Goal: Task Accomplishment & Management: Use online tool/utility

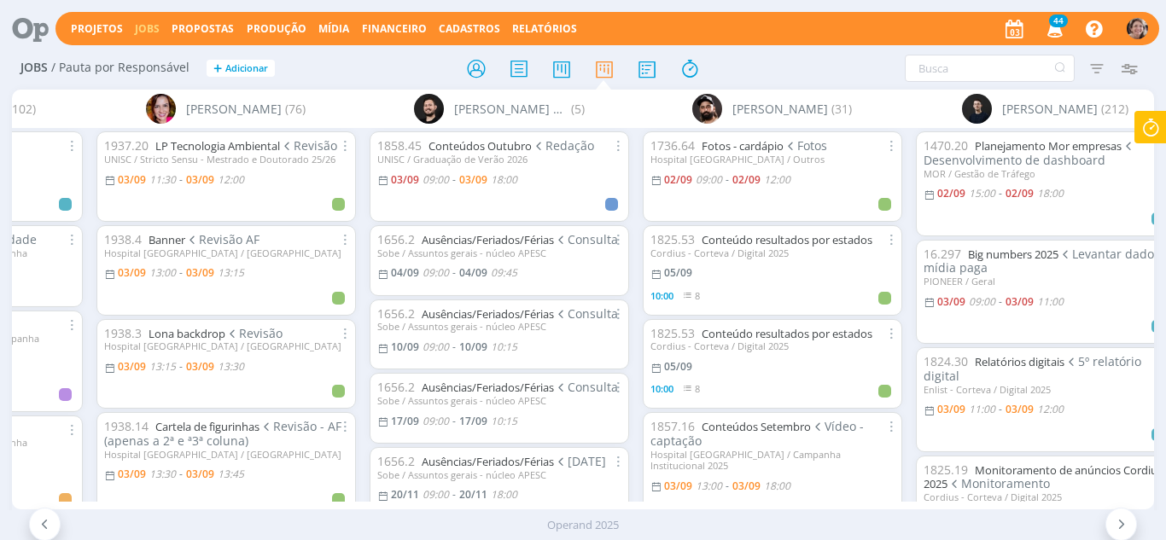
scroll to position [683, 0]
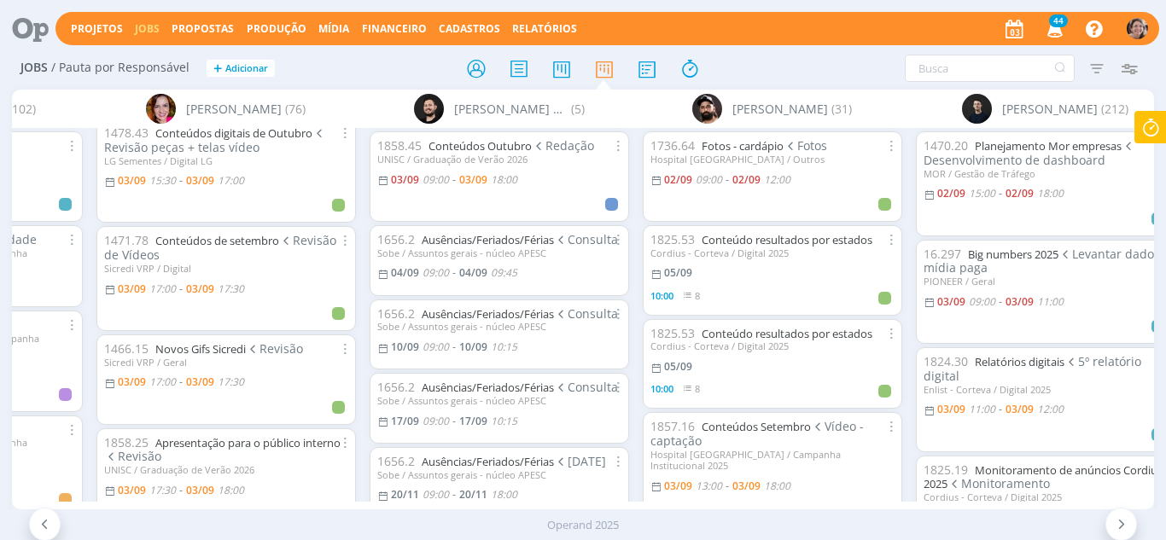
click at [1143, 130] on icon at bounding box center [1150, 127] width 31 height 33
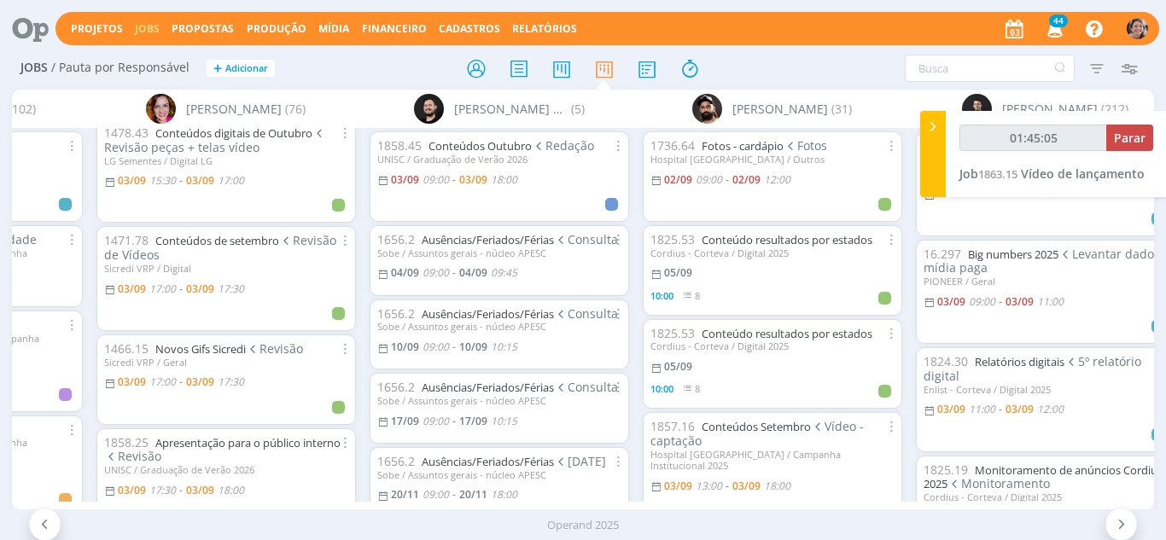
type input "01:45:06"
click at [1136, 147] on button "Parar" at bounding box center [1129, 138] width 47 height 26
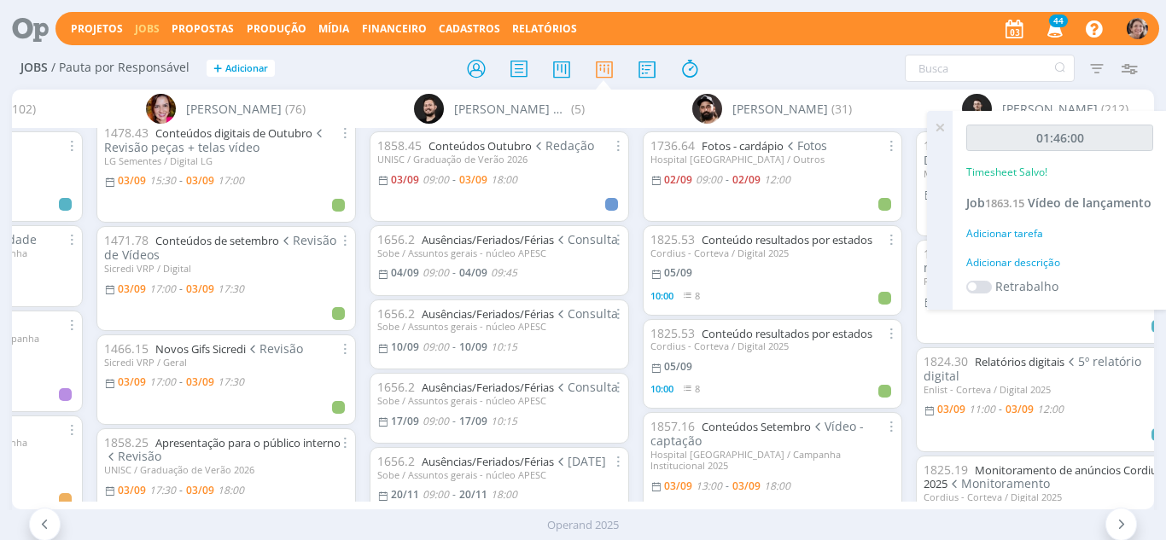
click at [939, 129] on icon at bounding box center [939, 127] width 31 height 33
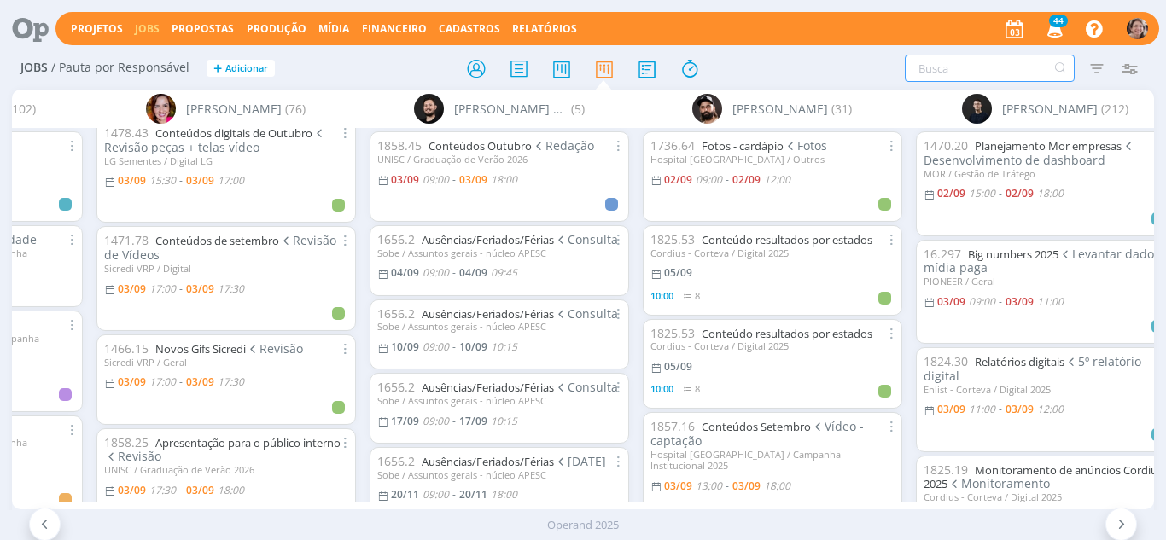
click at [942, 73] on input "text" at bounding box center [989, 68] width 170 height 27
type input "algodão"
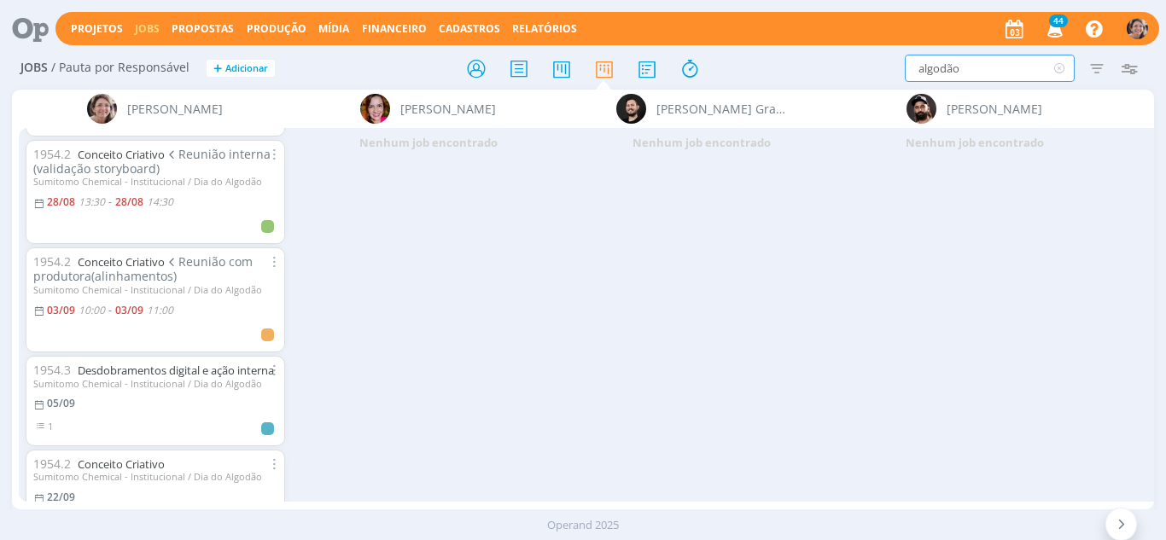
scroll to position [169, 0]
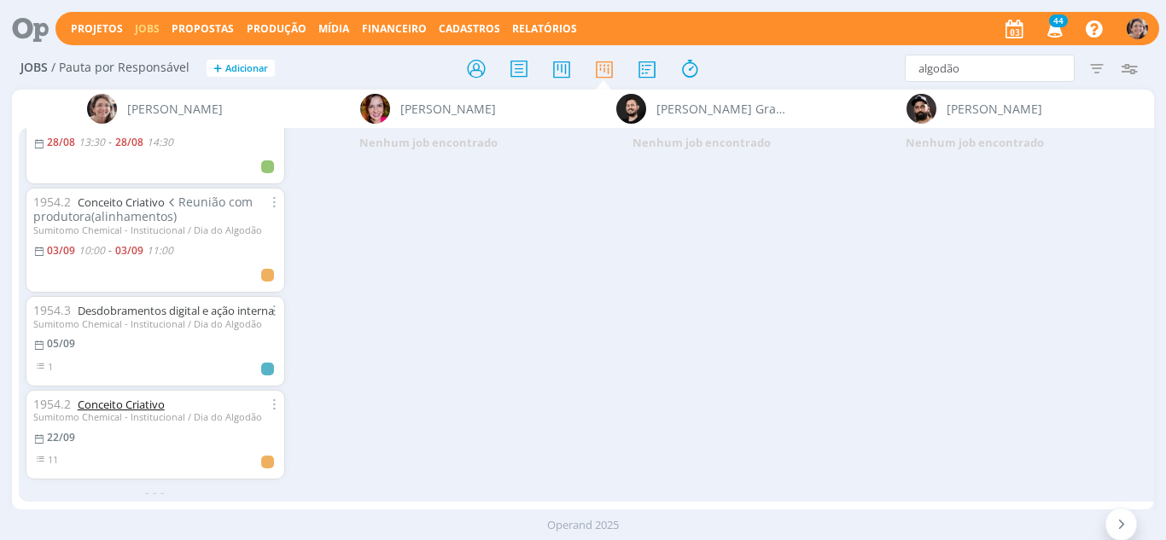
click at [130, 399] on link "Conceito Criativo" at bounding box center [121, 404] width 87 height 15
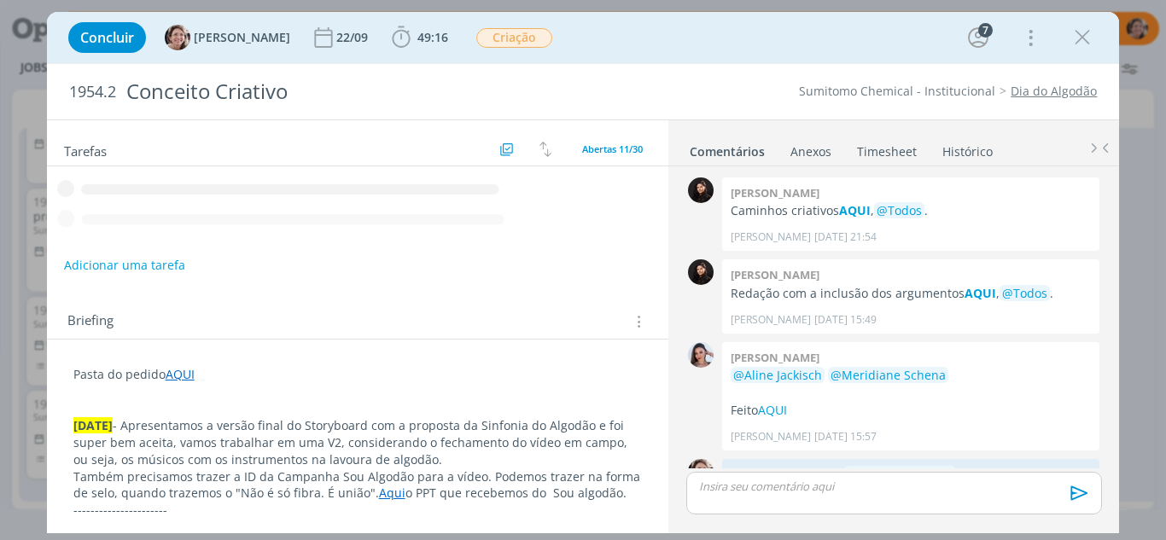
scroll to position [483, 0]
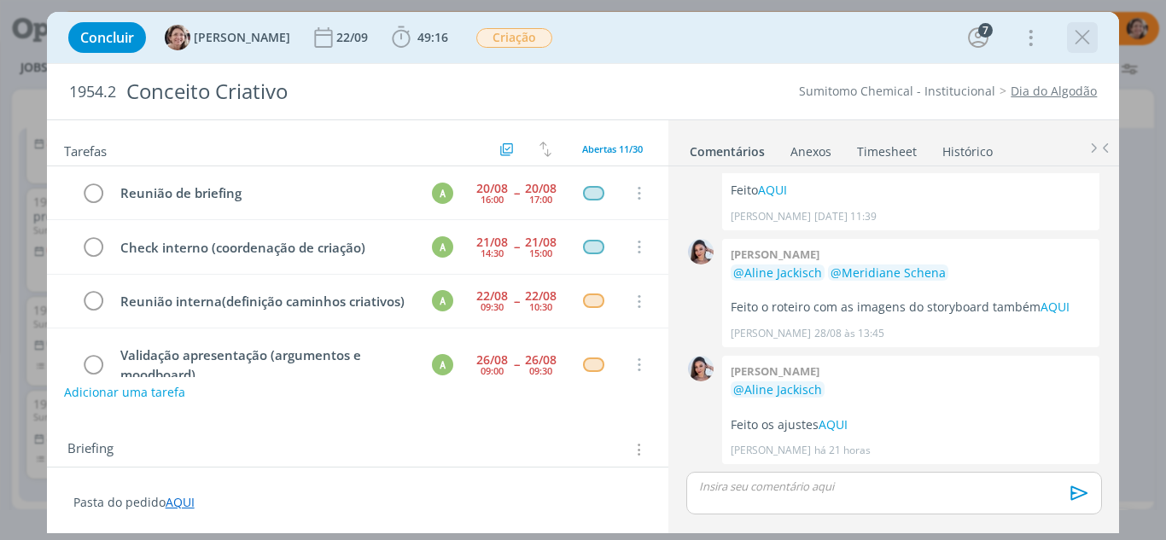
click at [1082, 41] on icon "dialog" at bounding box center [1082, 38] width 26 height 26
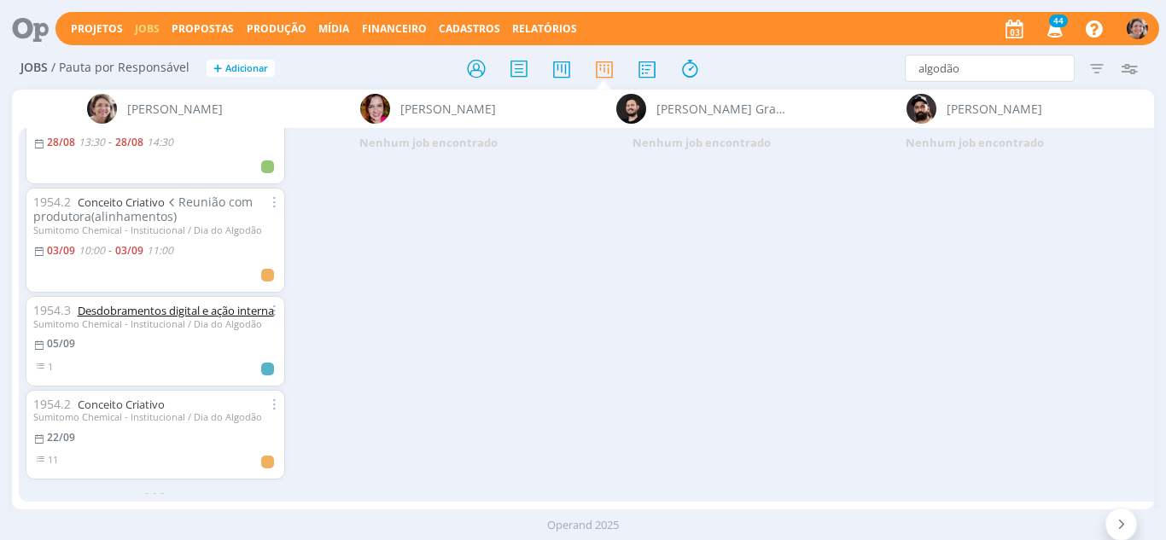
click at [113, 303] on link "Desdobramentos digital e ação interna" at bounding box center [176, 310] width 196 height 15
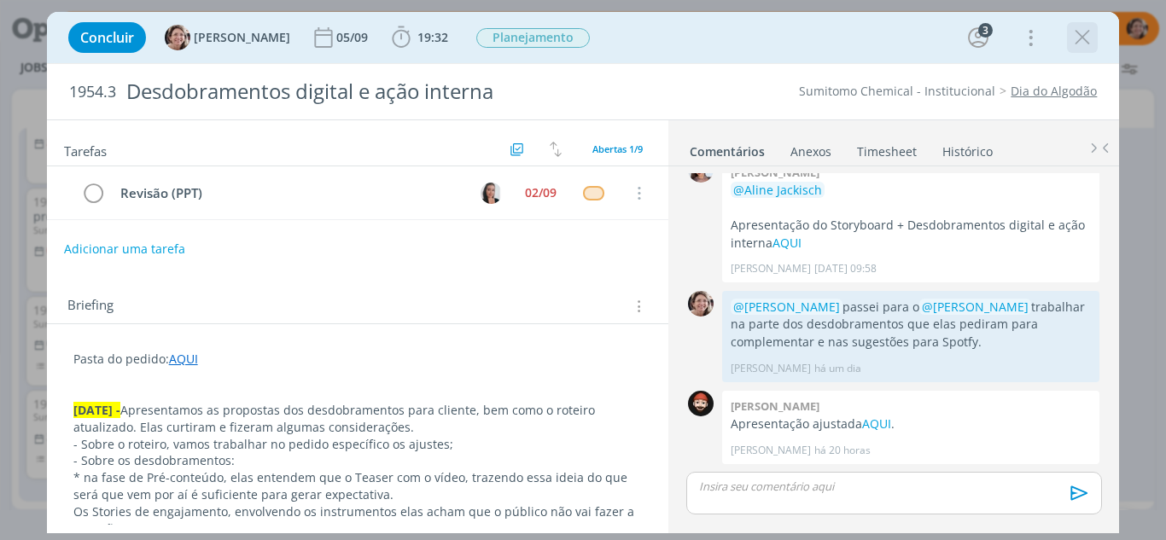
click at [1082, 31] on icon "dialog" at bounding box center [1082, 38] width 26 height 26
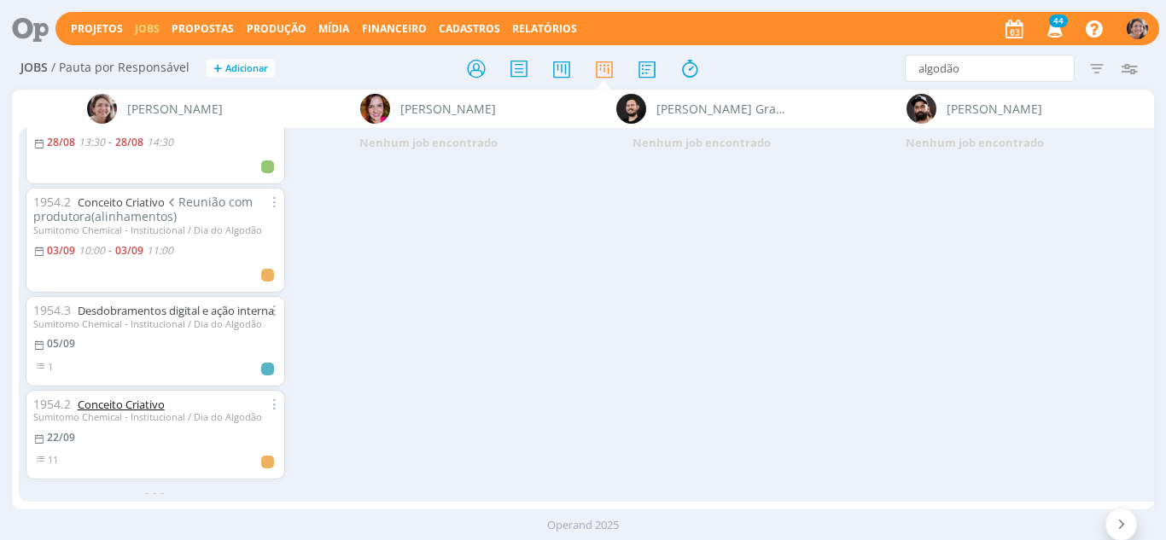
click at [113, 397] on link "Conceito Criativo" at bounding box center [121, 404] width 87 height 15
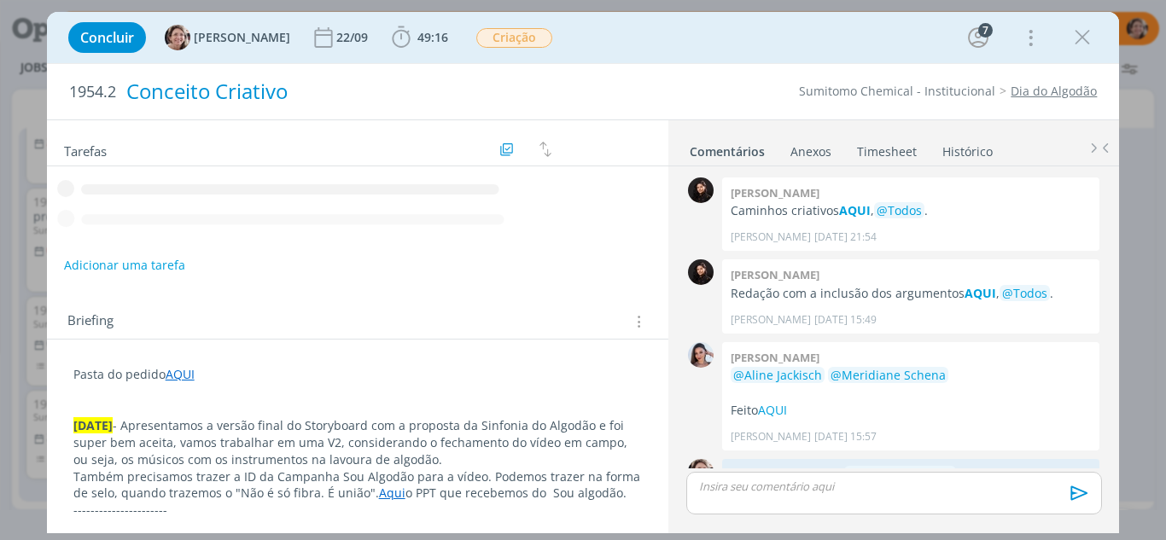
scroll to position [483, 0]
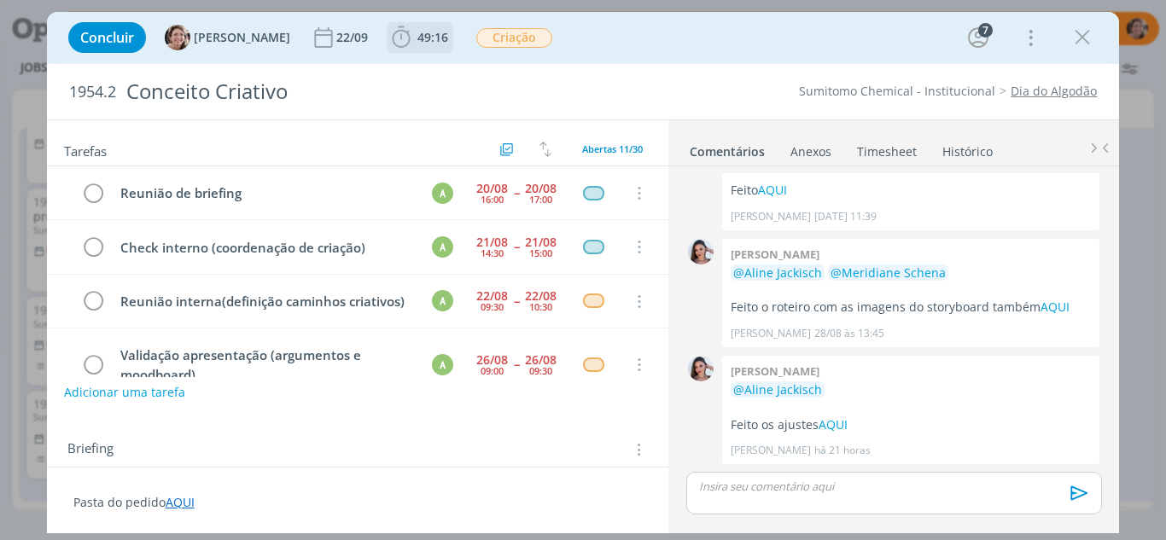
click at [388, 40] on icon "dialog" at bounding box center [401, 38] width 26 height 26
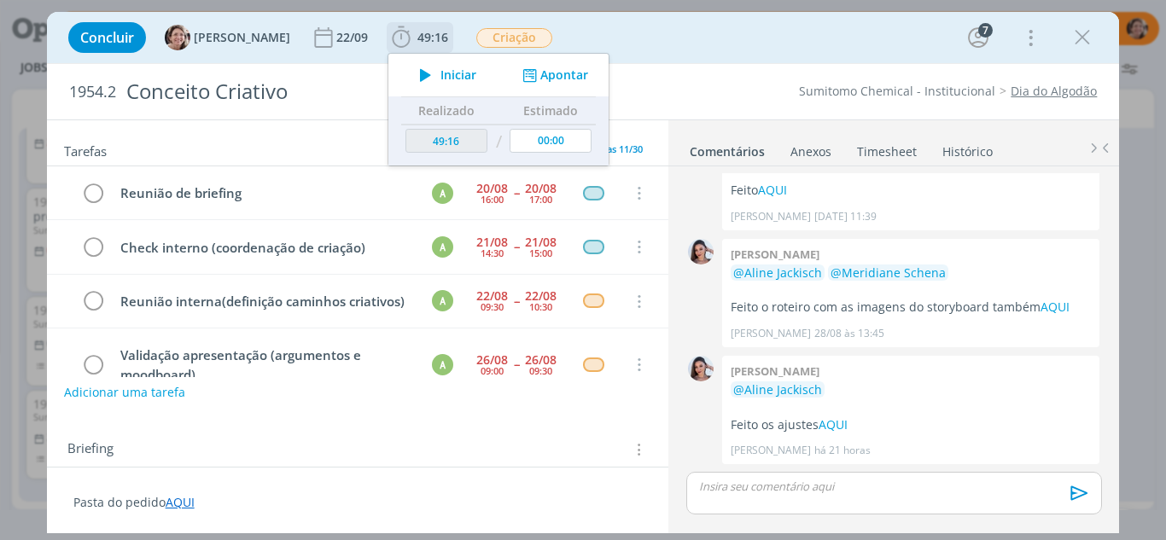
click at [538, 83] on button "Apontar" at bounding box center [553, 76] width 71 height 18
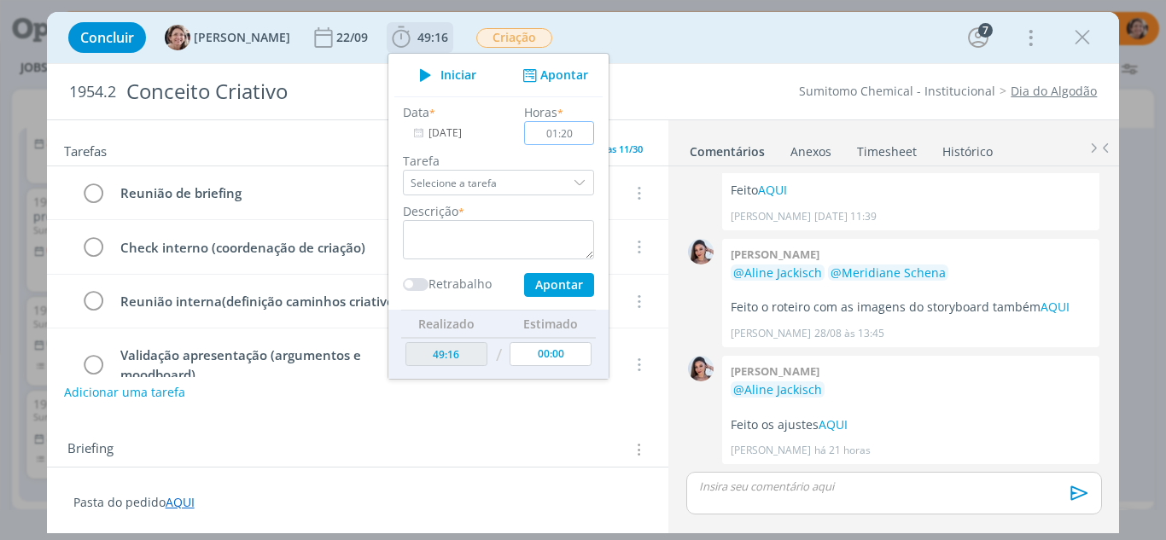
type input "01:20"
click at [544, 233] on textarea "dialog" at bounding box center [498, 239] width 191 height 39
type textarea "Reunião com produtora para alinhamentos."
click at [527, 283] on button "Apontar" at bounding box center [559, 285] width 70 height 24
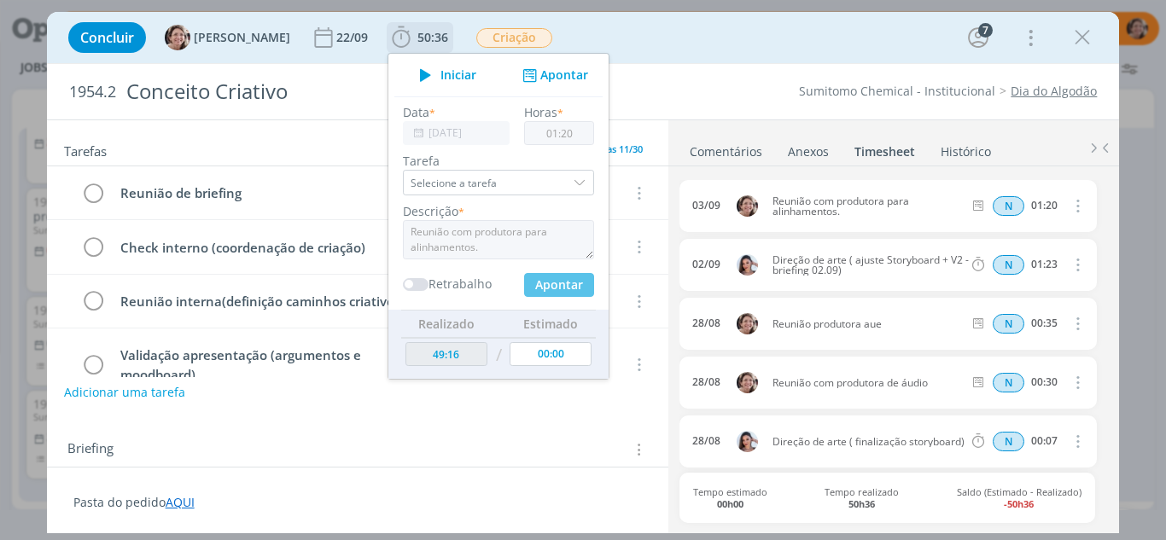
type input "00:00"
type input "50:36"
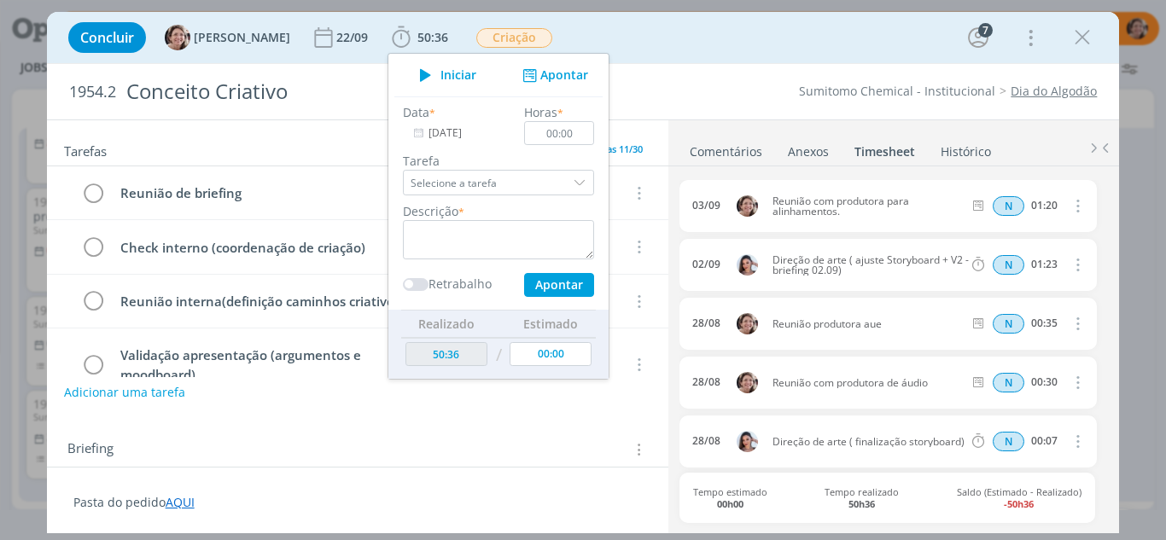
click at [717, 41] on div "Concluir Aline Jackisch 22/09 50:36 Iniciar Apontar Data * 03/09/2025 Horas * 0…" at bounding box center [583, 37] width 1047 height 41
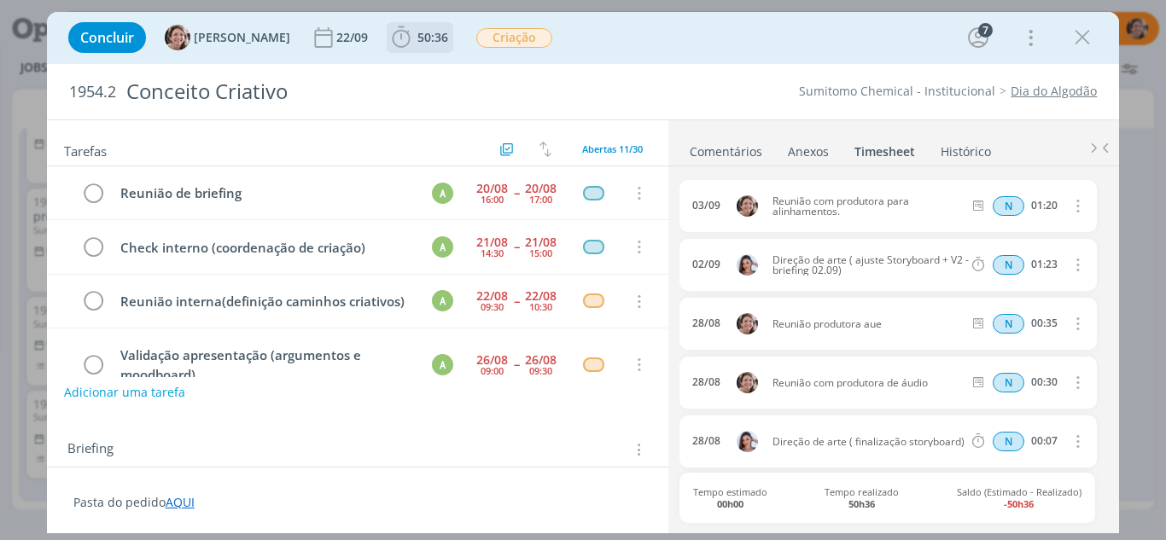
click at [388, 35] on icon "dialog" at bounding box center [401, 38] width 26 height 26
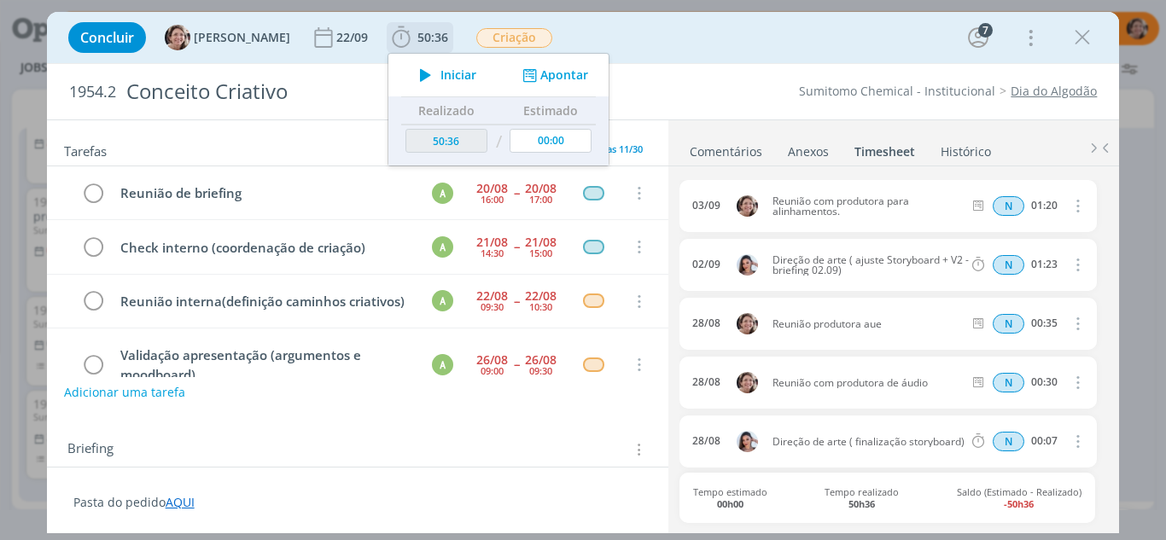
click at [440, 71] on span "Iniciar" at bounding box center [458, 75] width 36 height 12
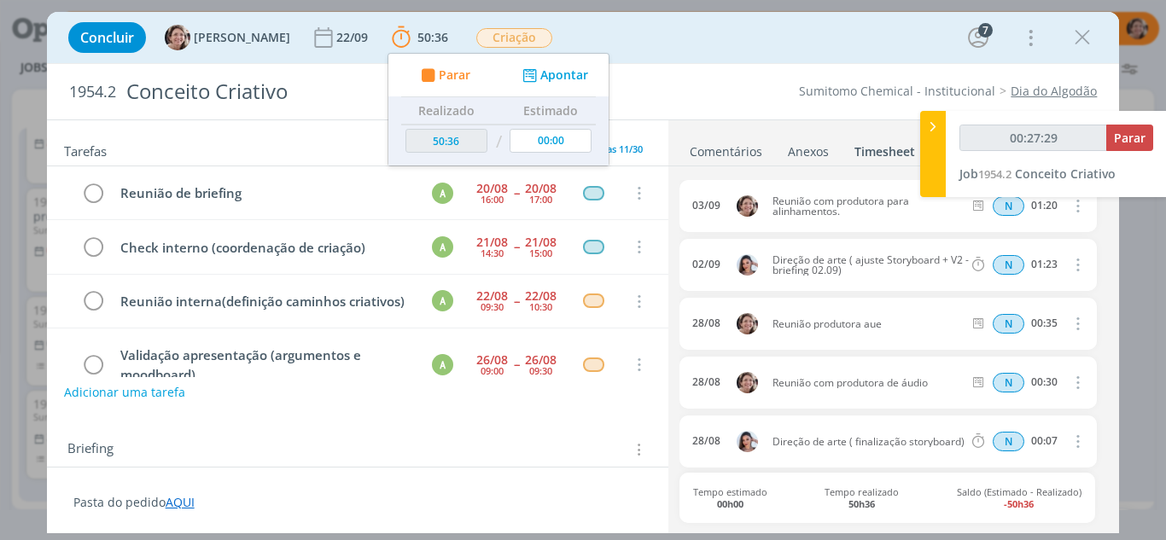
type input "00:28:29"
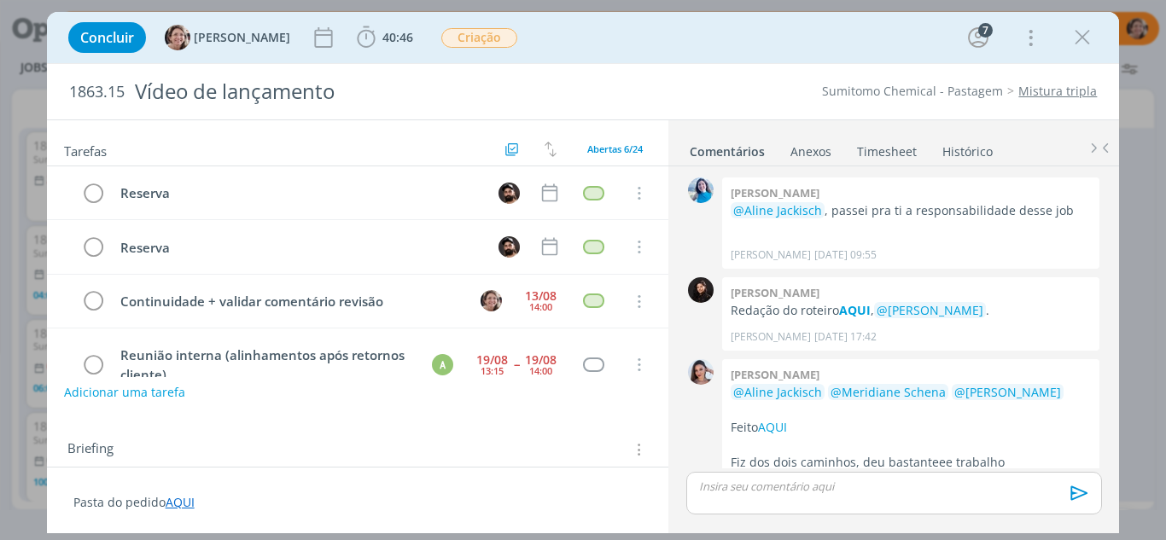
scroll to position [1572, 0]
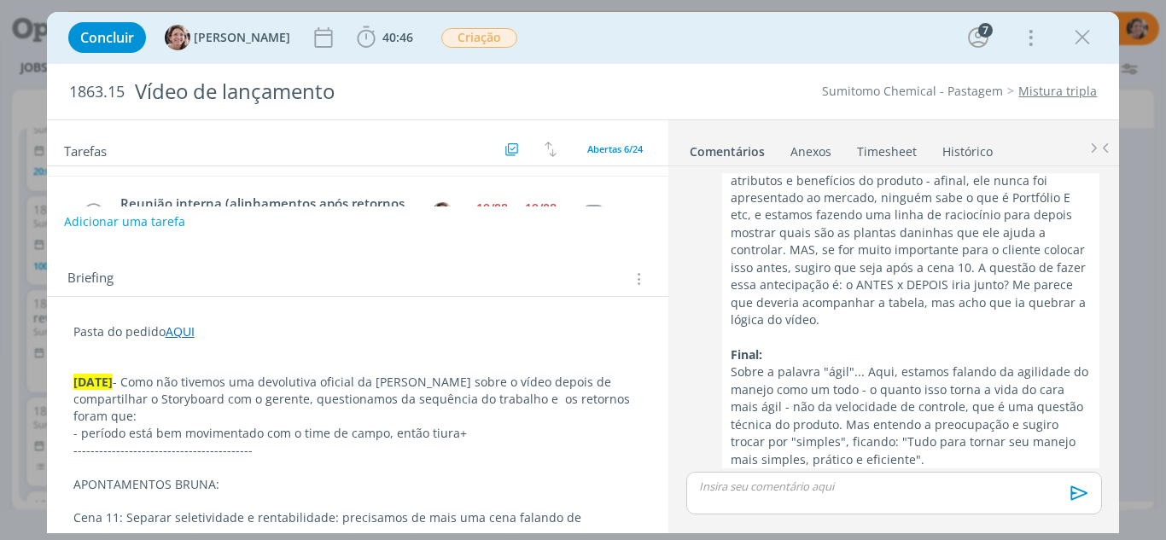
click at [885, 152] on link "Timesheet" at bounding box center [886, 148] width 61 height 25
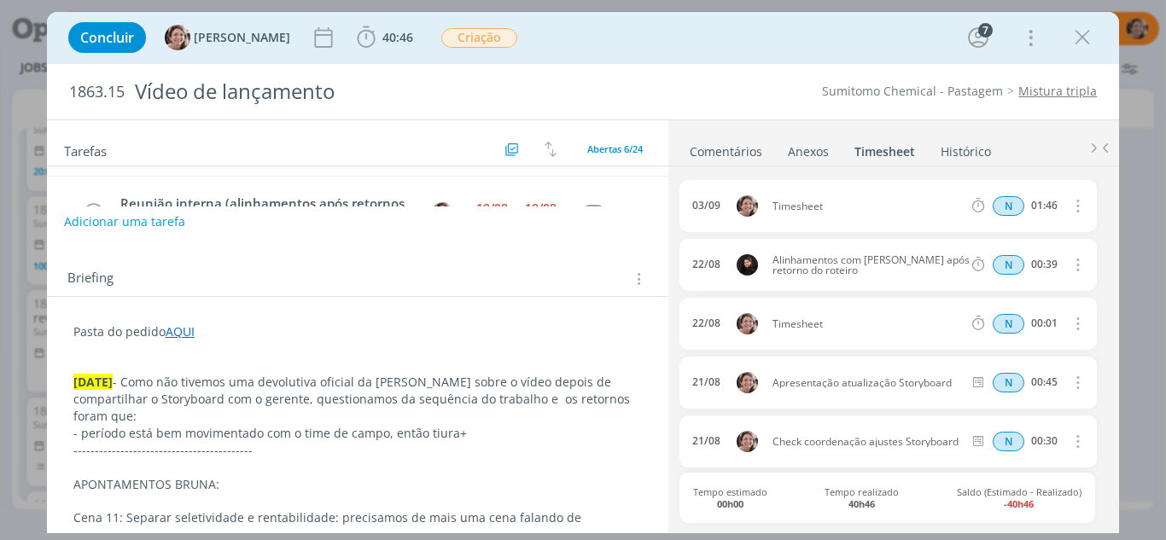
click at [1070, 206] on icon "dialog" at bounding box center [1076, 205] width 19 height 20
click at [992, 238] on link "Excluir" at bounding box center [1029, 236] width 135 height 27
click at [1069, 214] on button "Sim" at bounding box center [1061, 206] width 33 height 19
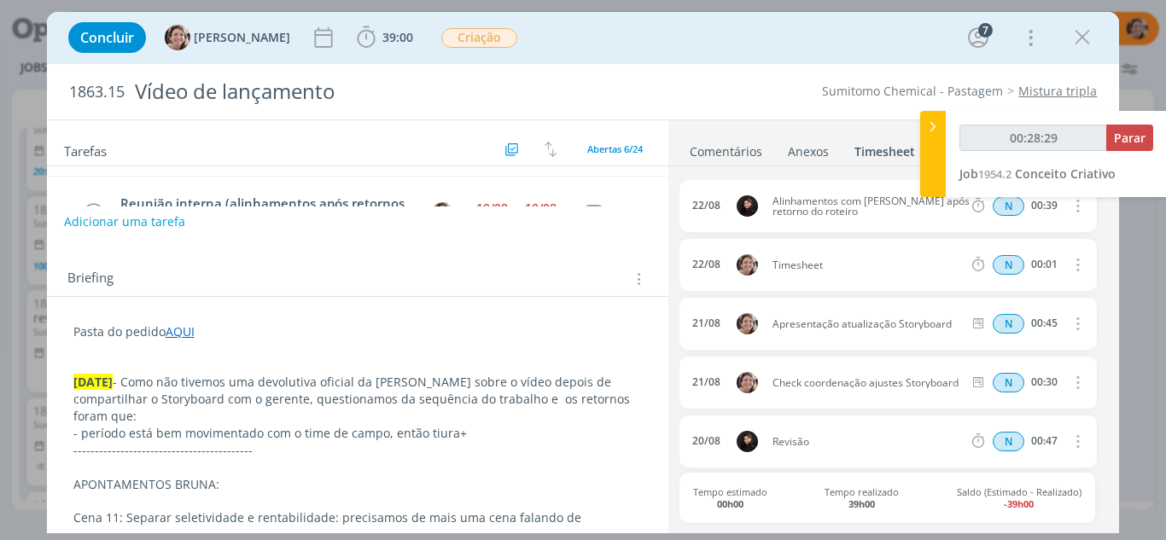
type input "00:29:29"
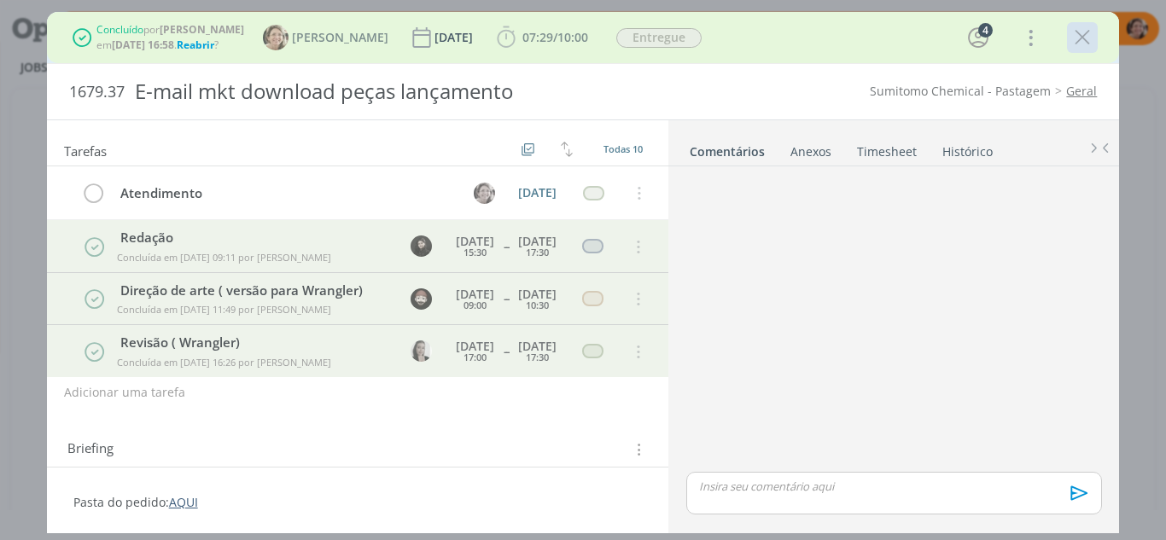
click at [1084, 42] on icon "dialog" at bounding box center [1082, 38] width 26 height 26
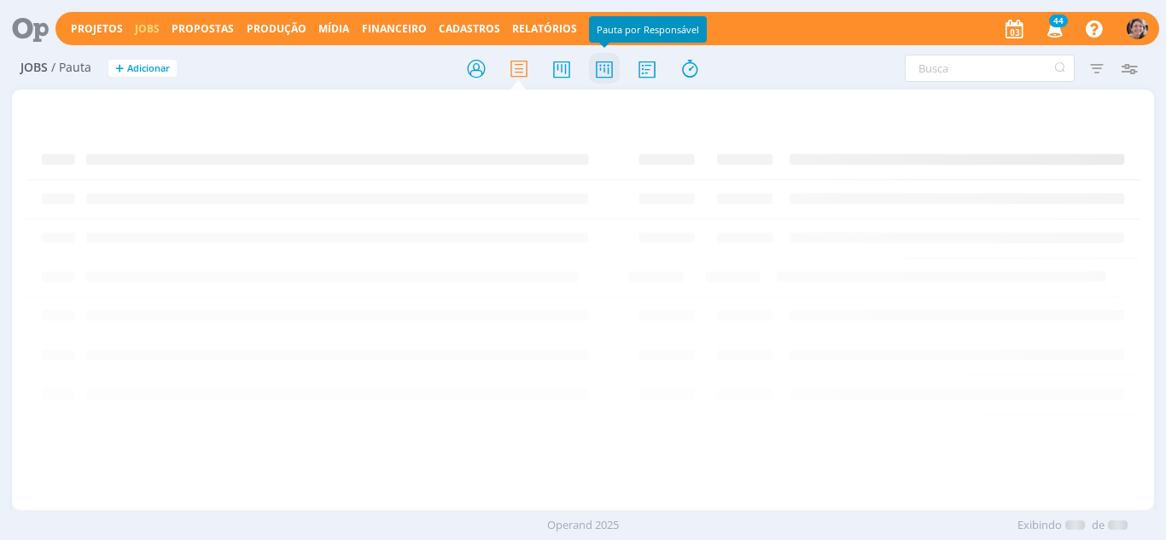
click at [606, 67] on icon at bounding box center [604, 68] width 31 height 33
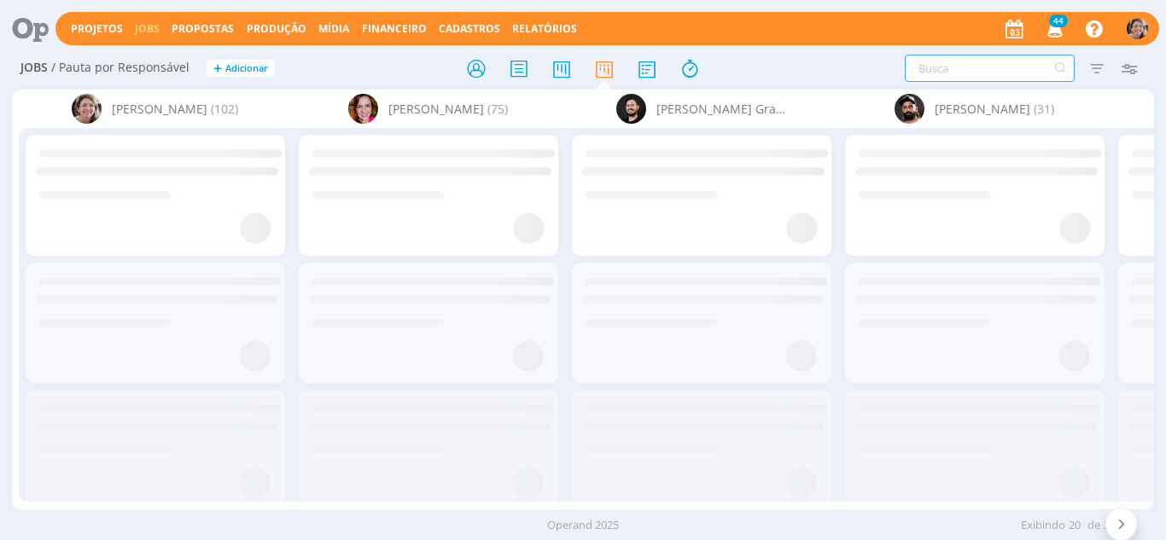
click at [951, 68] on input "text" at bounding box center [989, 68] width 170 height 27
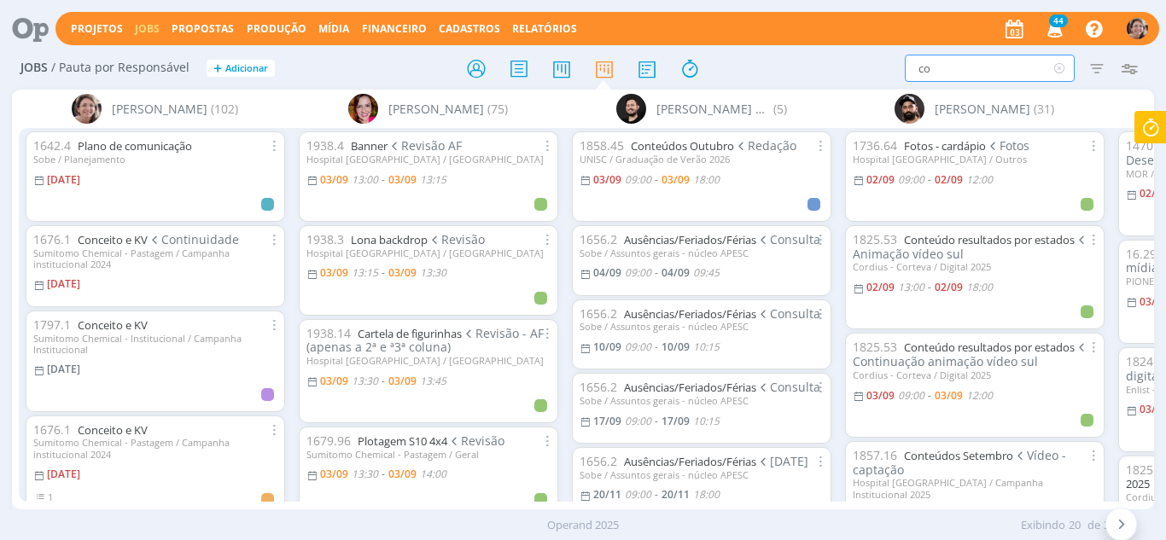
type input "c"
type input "setembro"
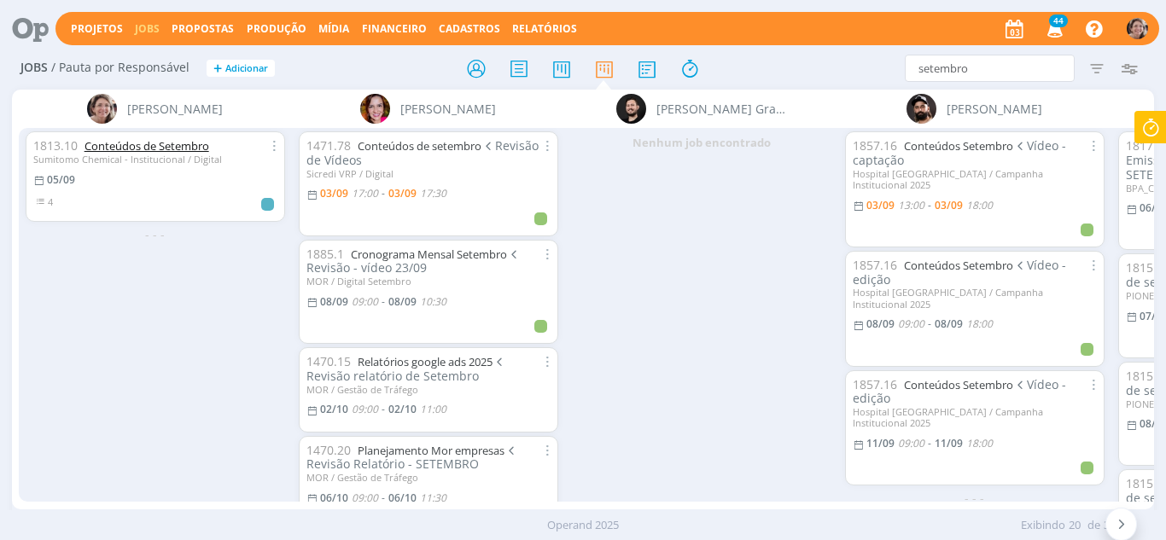
click at [134, 139] on link "Conteúdos de Setembro" at bounding box center [146, 145] width 125 height 15
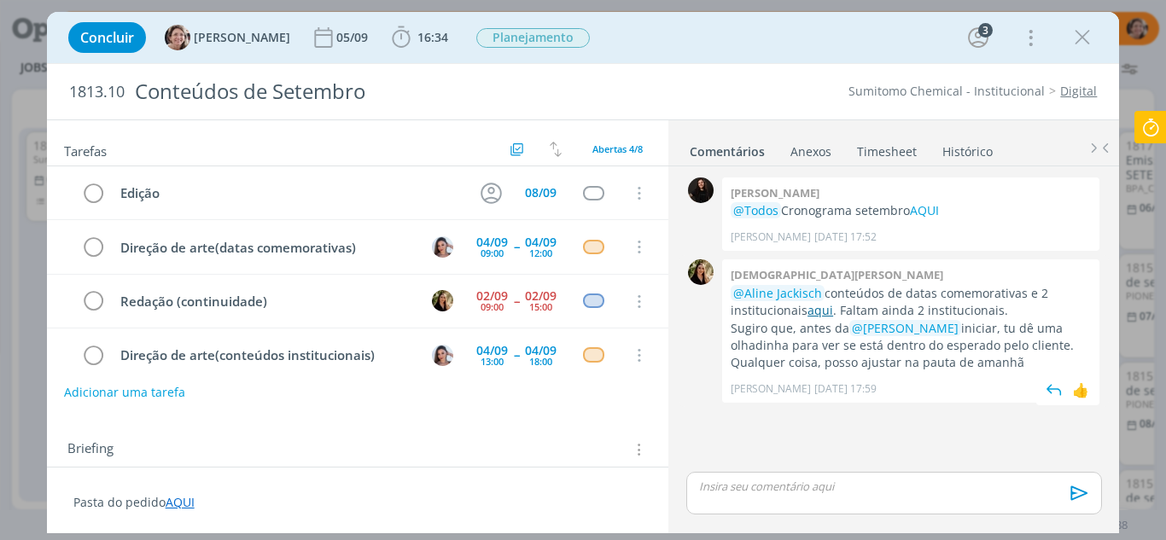
click at [807, 311] on link "aqui" at bounding box center [820, 310] width 26 height 16
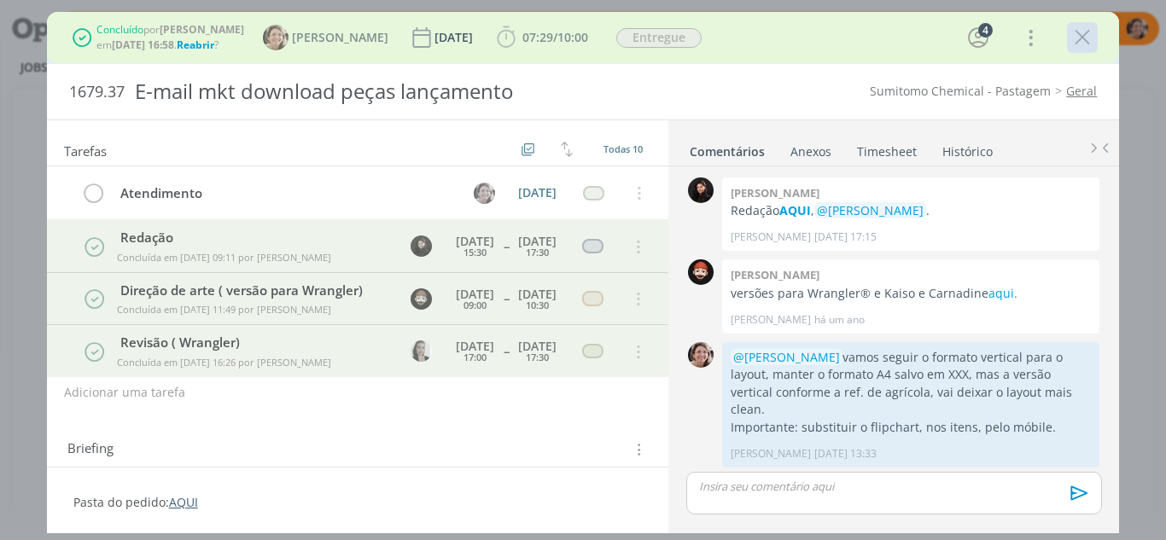
click at [1086, 34] on icon "dialog" at bounding box center [1082, 38] width 26 height 26
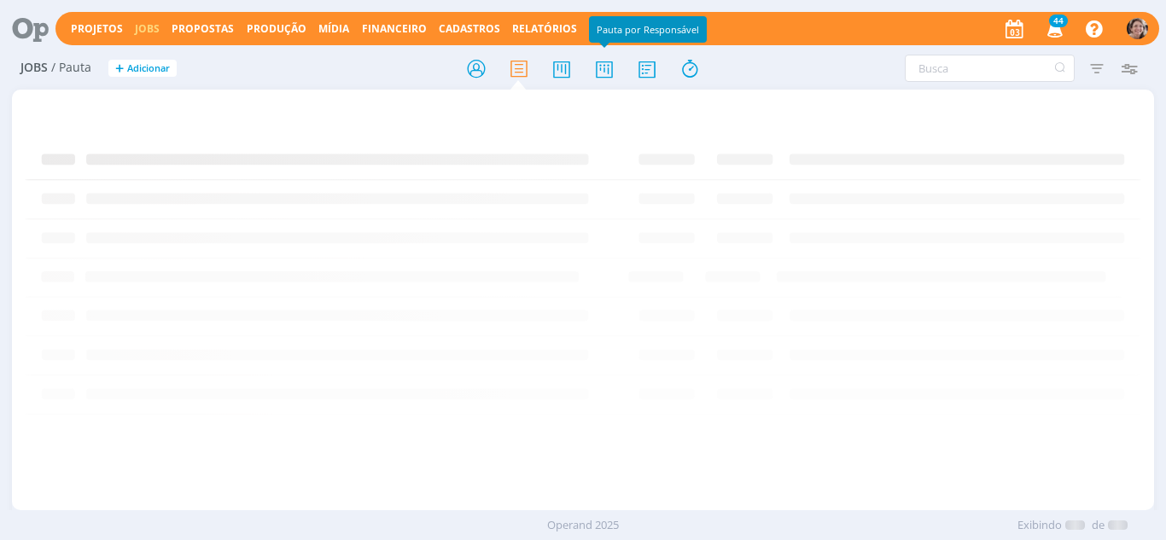
click at [613, 70] on icon at bounding box center [604, 68] width 31 height 33
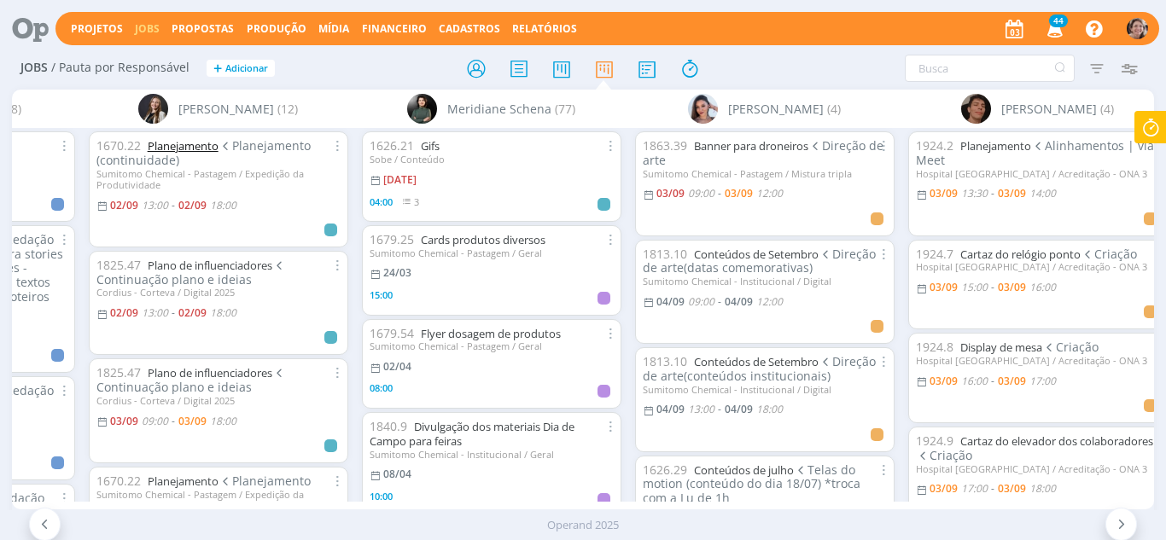
click at [208, 149] on link "Planejamento" at bounding box center [183, 145] width 71 height 15
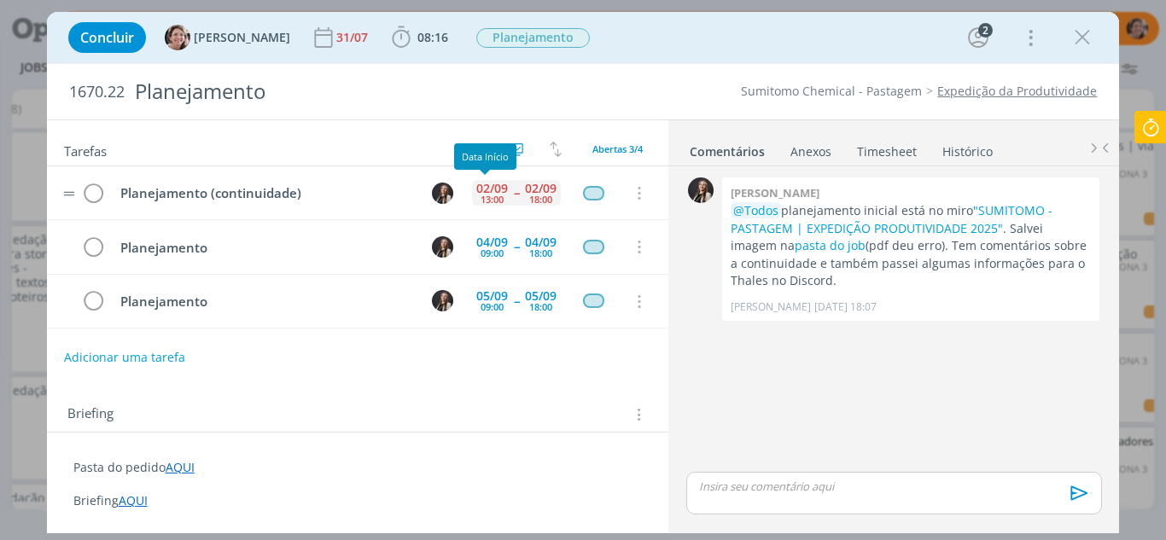
click at [491, 201] on div "13:00" at bounding box center [491, 199] width 23 height 9
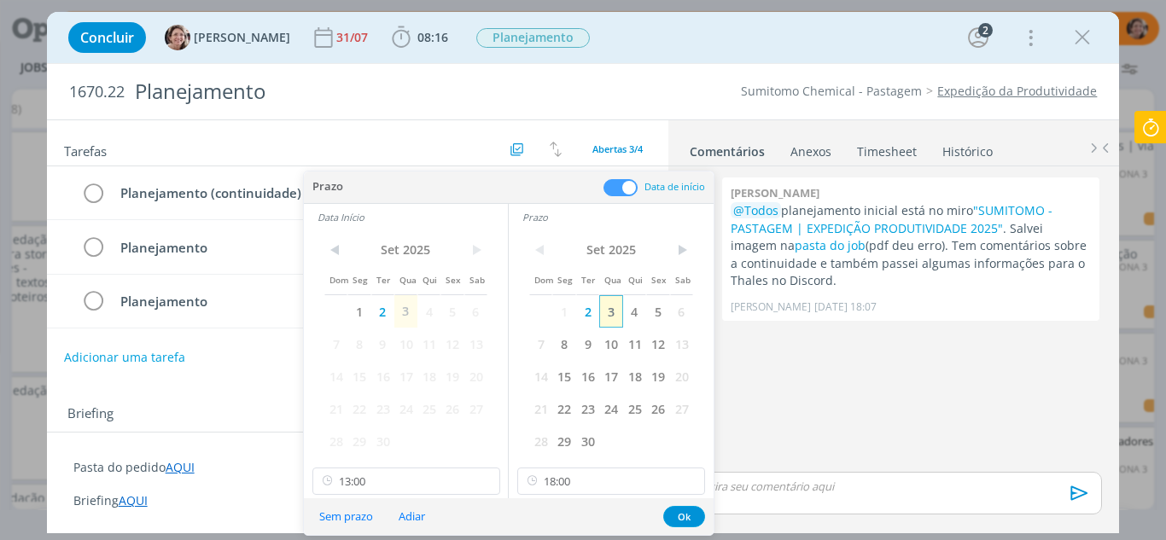
click at [614, 315] on span "3" at bounding box center [610, 311] width 23 height 32
click at [403, 312] on span "3" at bounding box center [405, 311] width 23 height 32
click at [680, 519] on button "Ok" at bounding box center [684, 516] width 42 height 21
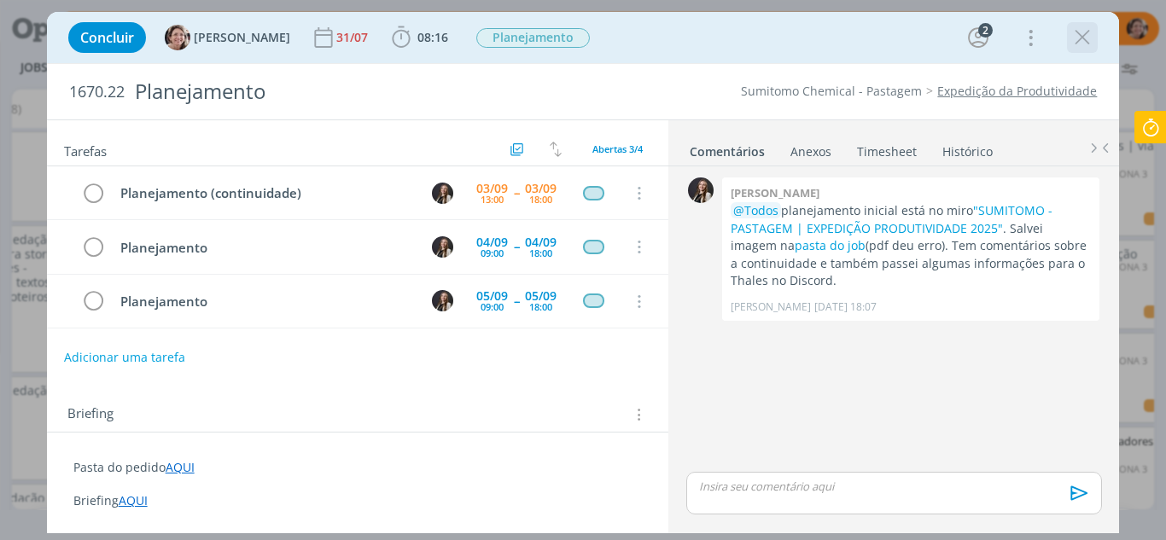
click at [1088, 39] on icon "dialog" at bounding box center [1082, 38] width 26 height 26
